Goal: Information Seeking & Learning: Learn about a topic

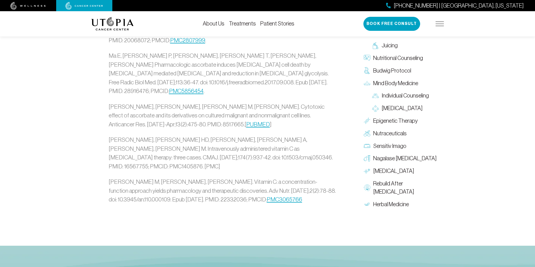
scroll to position [1852, 0]
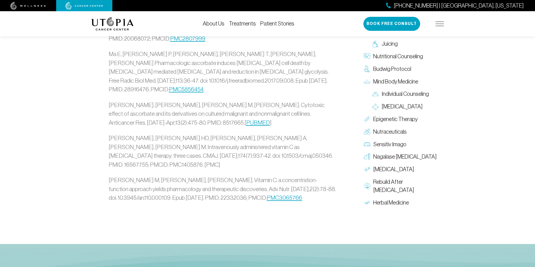
click at [241, 23] on link "Treatments" at bounding box center [242, 23] width 27 height 6
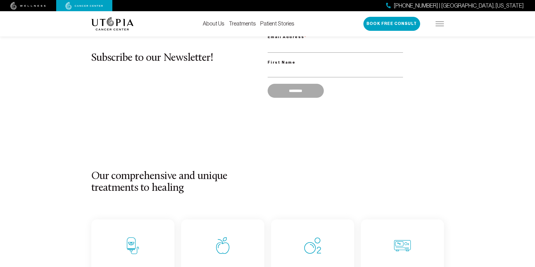
scroll to position [533, 0]
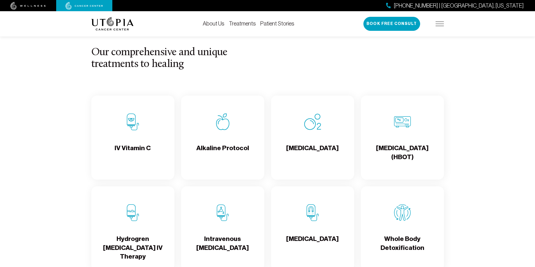
click at [136, 149] on h4 "IV Vitamin C" at bounding box center [133, 153] width 36 height 18
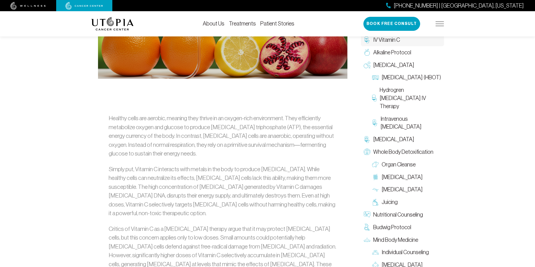
scroll to position [253, 0]
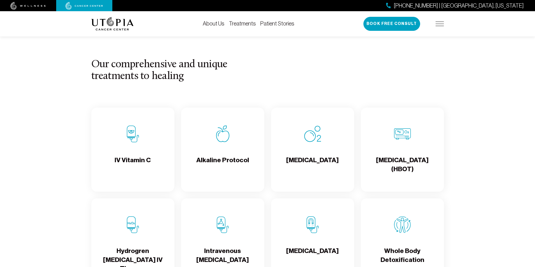
scroll to position [533, 0]
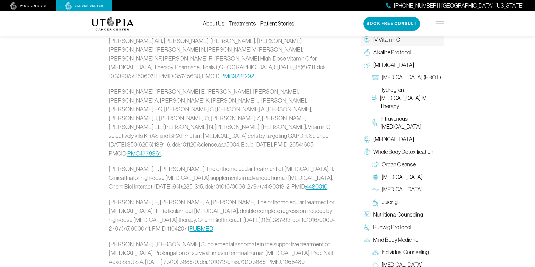
scroll to position [1653, 0]
